Goal: Register for event/course

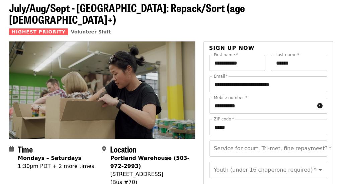
scroll to position [67, 0]
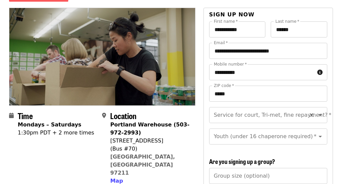
click at [291, 109] on input "Service for court, Tri-met, fine repayment?   *" at bounding box center [259, 115] width 91 height 13
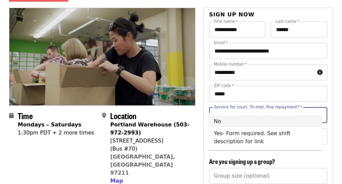
click at [238, 124] on li "No" at bounding box center [264, 121] width 113 height 12
type input "**"
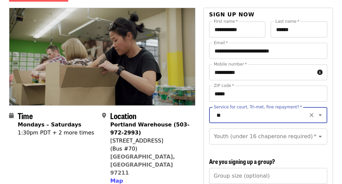
scroll to position [100, 0]
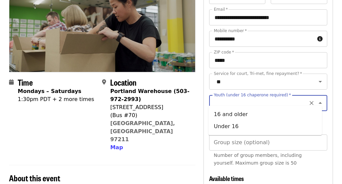
click at [249, 99] on input "Youth (under 16 chaperone required)   *" at bounding box center [259, 103] width 91 height 13
click at [318, 102] on icon "Close" at bounding box center [319, 103] width 3 height 2
click at [245, 100] on input "Youth (under 16 chaperone required)   *" at bounding box center [259, 103] width 91 height 13
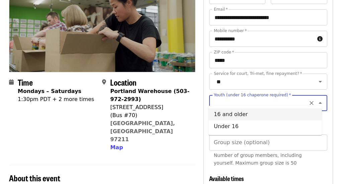
click at [220, 118] on li "16 and older" at bounding box center [264, 114] width 113 height 12
type input "**********"
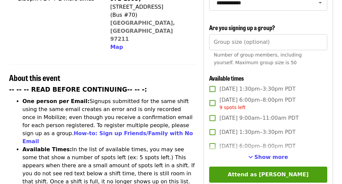
scroll to position [234, 0]
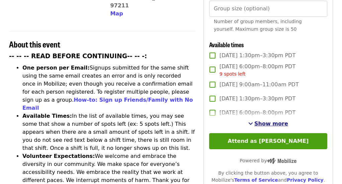
click at [253, 121] on span "See more timeslots" at bounding box center [250, 123] width 5 height 5
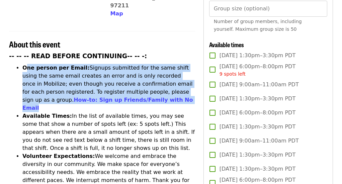
drag, startPoint x: 25, startPoint y: 40, endPoint x: 108, endPoint y: 71, distance: 88.4
click at [108, 71] on li "One person per Email: Signups submitted for the same shift using the same email…" at bounding box center [108, 88] width 173 height 48
click at [39, 64] on li "One person per Email: Signups submitted for the same shift using the same email…" at bounding box center [108, 88] width 173 height 48
drag, startPoint x: 26, startPoint y: 38, endPoint x: 103, endPoint y: 73, distance: 84.3
click at [103, 73] on li "One person per Email: Signups submitted for the same shift using the same email…" at bounding box center [108, 88] width 173 height 48
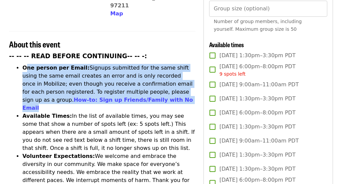
drag, startPoint x: 103, startPoint y: 73, endPoint x: 98, endPoint y: 73, distance: 5.3
click at [98, 73] on li "One person per Email: Signups submitted for the same shift using the same email…" at bounding box center [108, 88] width 173 height 48
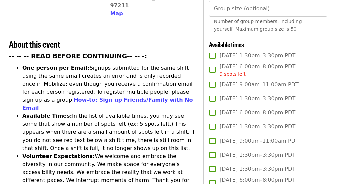
click at [112, 112] on li "Available Times: In the list of available times, you may see some that show a n…" at bounding box center [108, 132] width 173 height 40
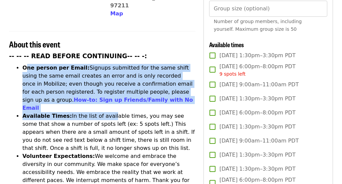
drag, startPoint x: 78, startPoint y: 68, endPoint x: 26, endPoint y: 36, distance: 60.9
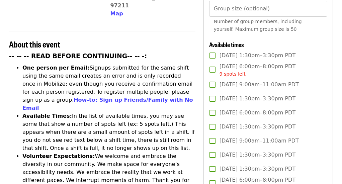
click at [119, 112] on li "Available Times: In the list of available times, you may see some that show a n…" at bounding box center [108, 132] width 173 height 40
drag, startPoint x: 76, startPoint y: 84, endPoint x: 121, endPoint y: 113, distance: 53.7
click at [121, 113] on li "Available Times: In the list of available times, you may see some that show a n…" at bounding box center [108, 132] width 173 height 40
drag, startPoint x: 121, startPoint y: 113, endPoint x: 69, endPoint y: 105, distance: 52.8
click at [69, 112] on li "Available Times: In the list of available times, you may see some that show a n…" at bounding box center [108, 132] width 173 height 40
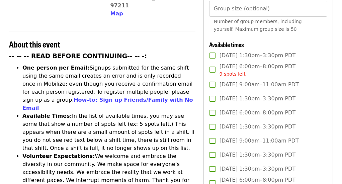
click at [68, 112] on li "Available Times: In the list of available times, you may see some that show a n…" at bounding box center [108, 132] width 173 height 40
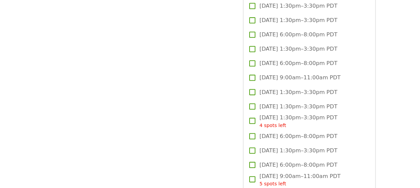
scroll to position [936, 0]
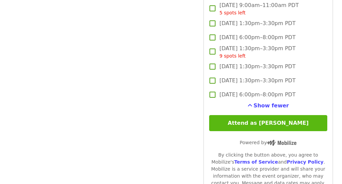
click at [227, 120] on button "Attend as [PERSON_NAME]" at bounding box center [268, 123] width 118 height 16
